Goal: Find specific page/section: Find specific page/section

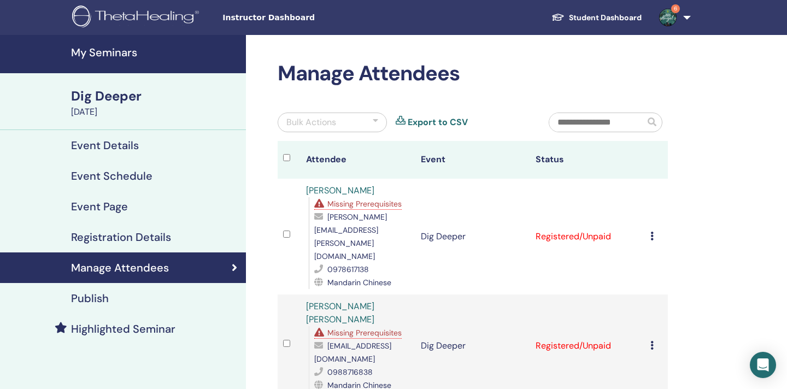
click at [113, 55] on h4 "My Seminars" at bounding box center [155, 52] width 168 height 13
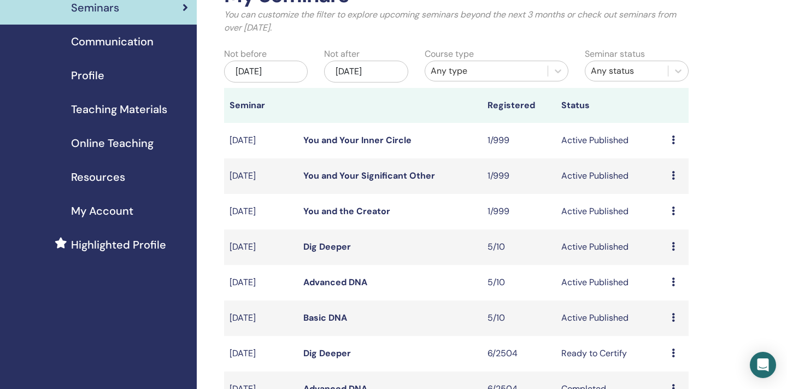
scroll to position [79, 0]
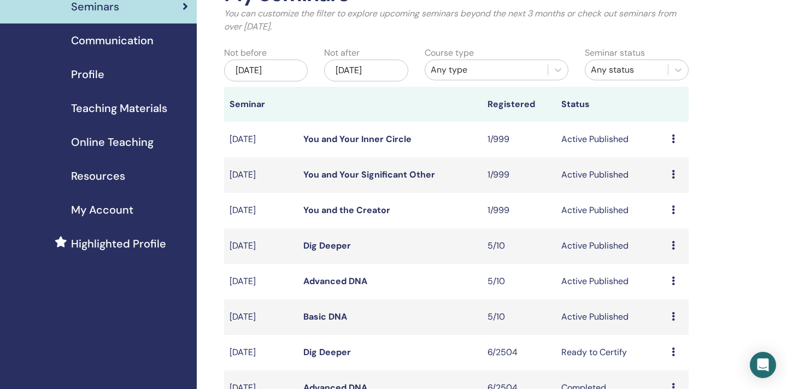
click at [672, 280] on icon at bounding box center [673, 280] width 3 height 9
click at [658, 323] on link "Attendees" at bounding box center [667, 321] width 42 height 11
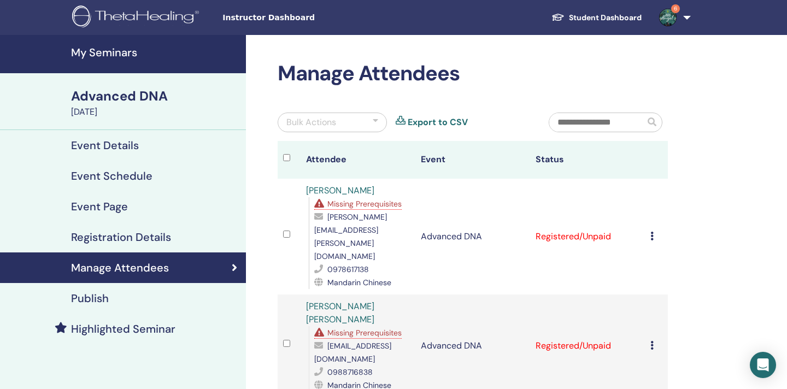
scroll to position [40, 0]
